Goal: Find specific page/section

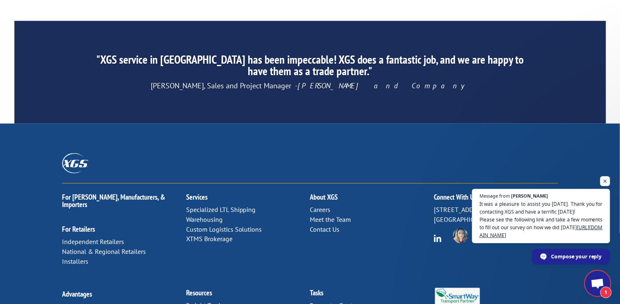
scroll to position [1447, 0]
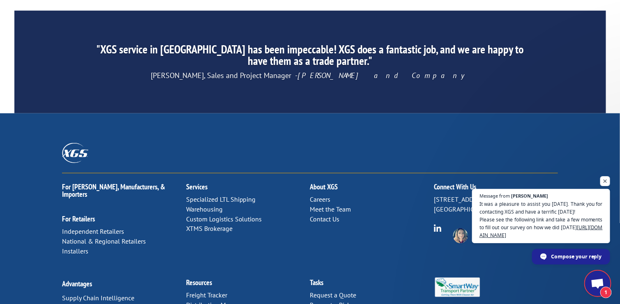
click at [212, 301] on link "Distribution Map" at bounding box center [209, 305] width 47 height 8
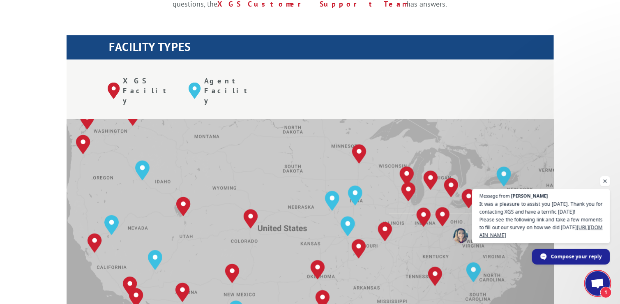
scroll to position [172, 0]
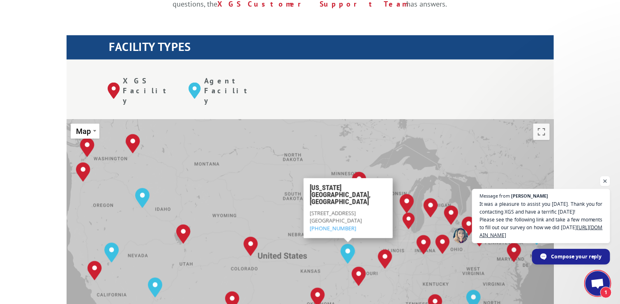
drag, startPoint x: 372, startPoint y: 179, endPoint x: 304, endPoint y: 156, distance: 72.5
click at [304, 178] on div "Kansas City, MO 1600 N. State Rte 291 Ste 900 Independence, MO 64058 (844) 947-…" at bounding box center [347, 208] width 89 height 60
copy div "Kansas City, MO 1600 N. State Rte 291 Ste 900 Independence, MO 64058"
